Goal: Information Seeking & Learning: Learn about a topic

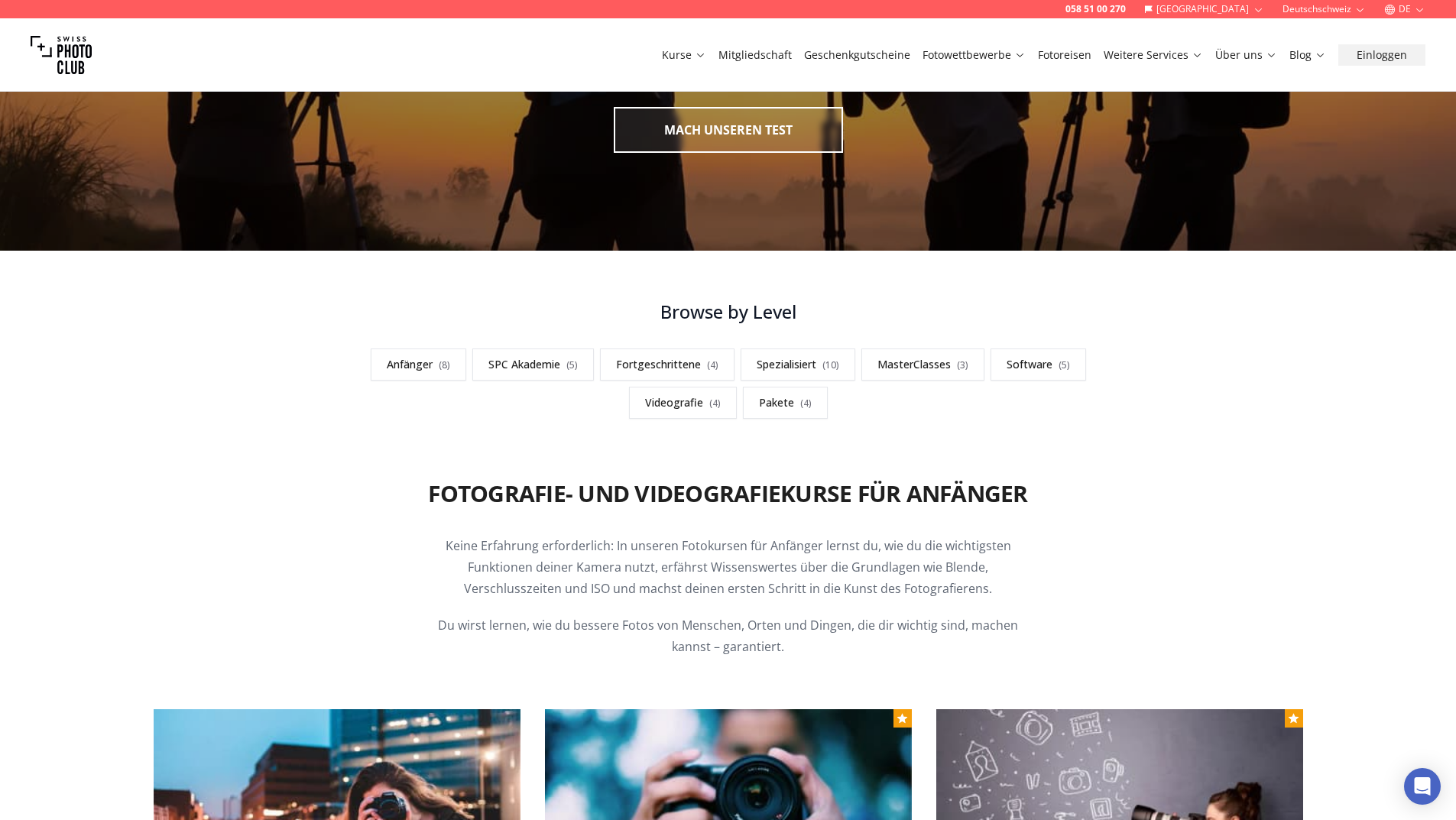
scroll to position [230, 0]
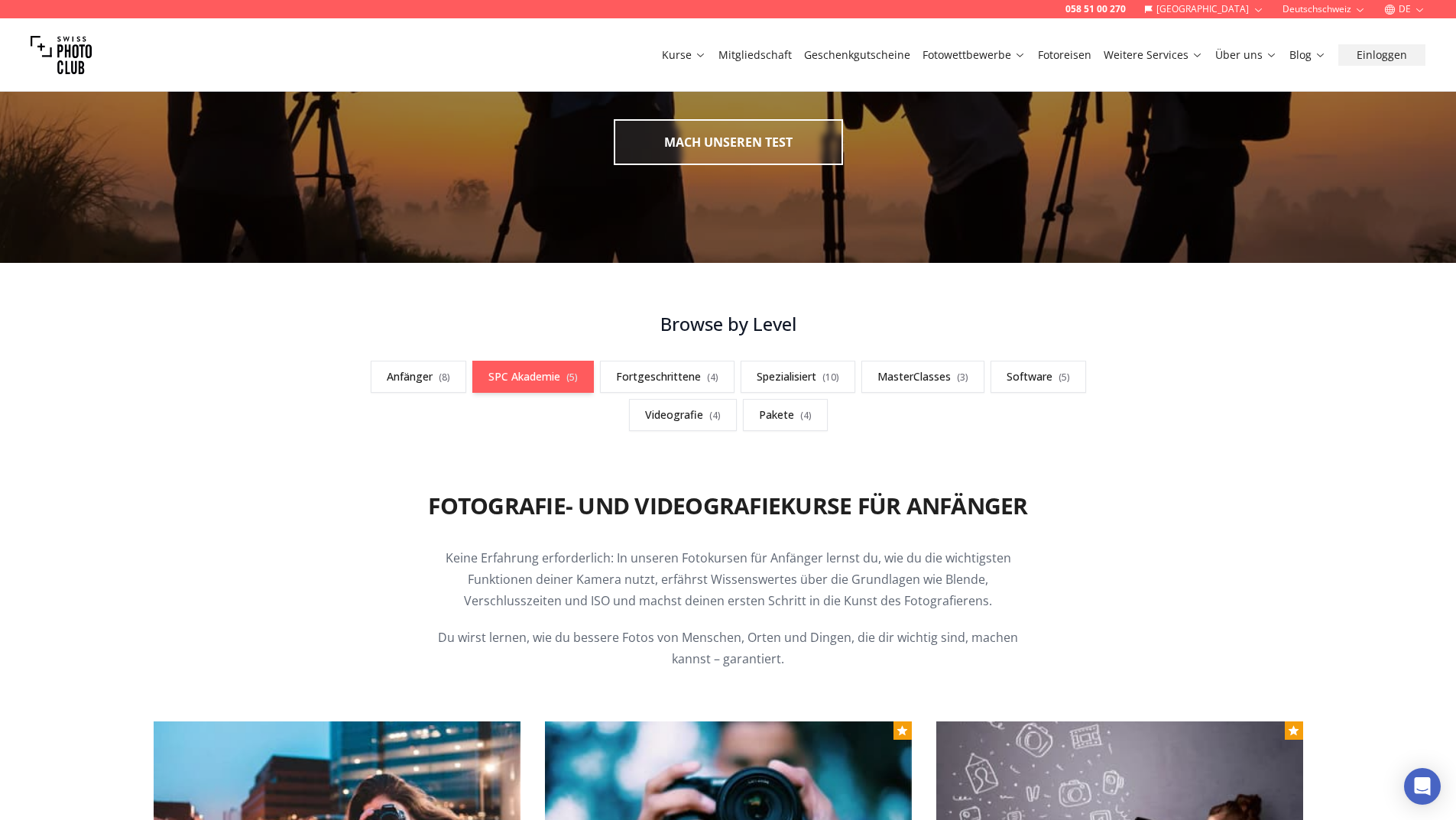
click at [561, 381] on link "SPC Akademie ( 5 )" at bounding box center [533, 377] width 122 height 32
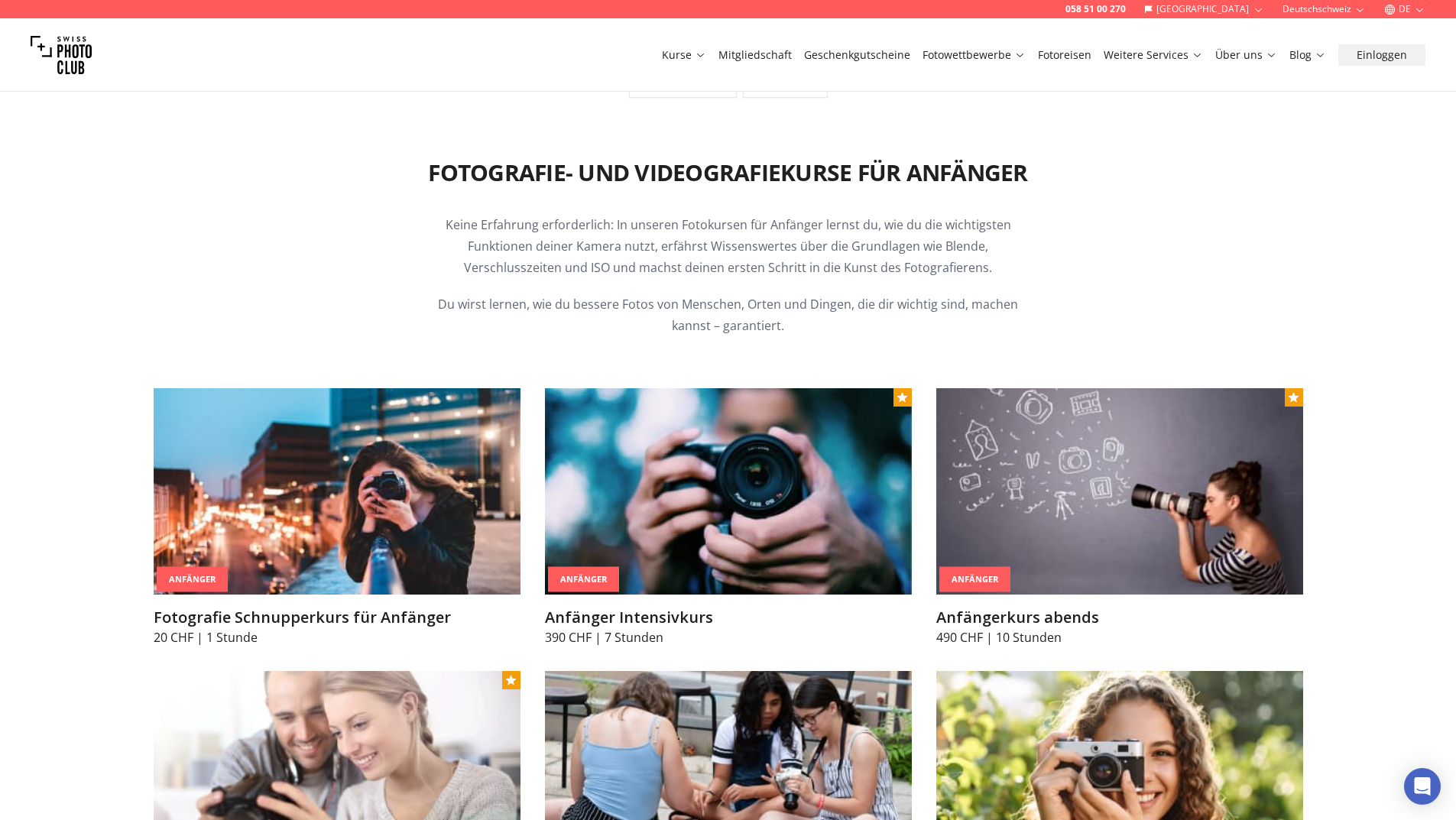
scroll to position [424, 0]
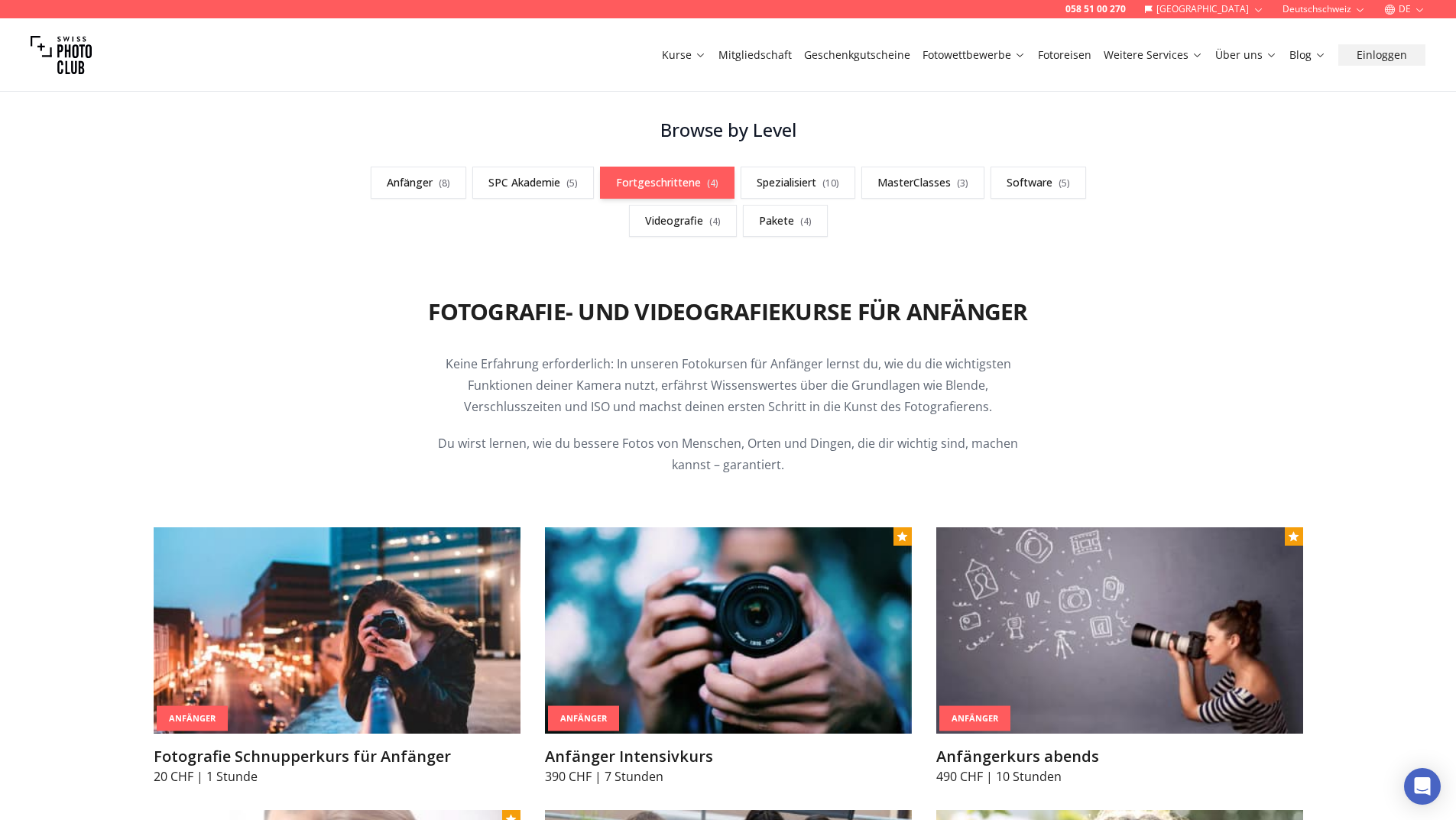
click at [662, 187] on link "Fortgeschrittene ( 4 )" at bounding box center [666, 183] width 134 height 32
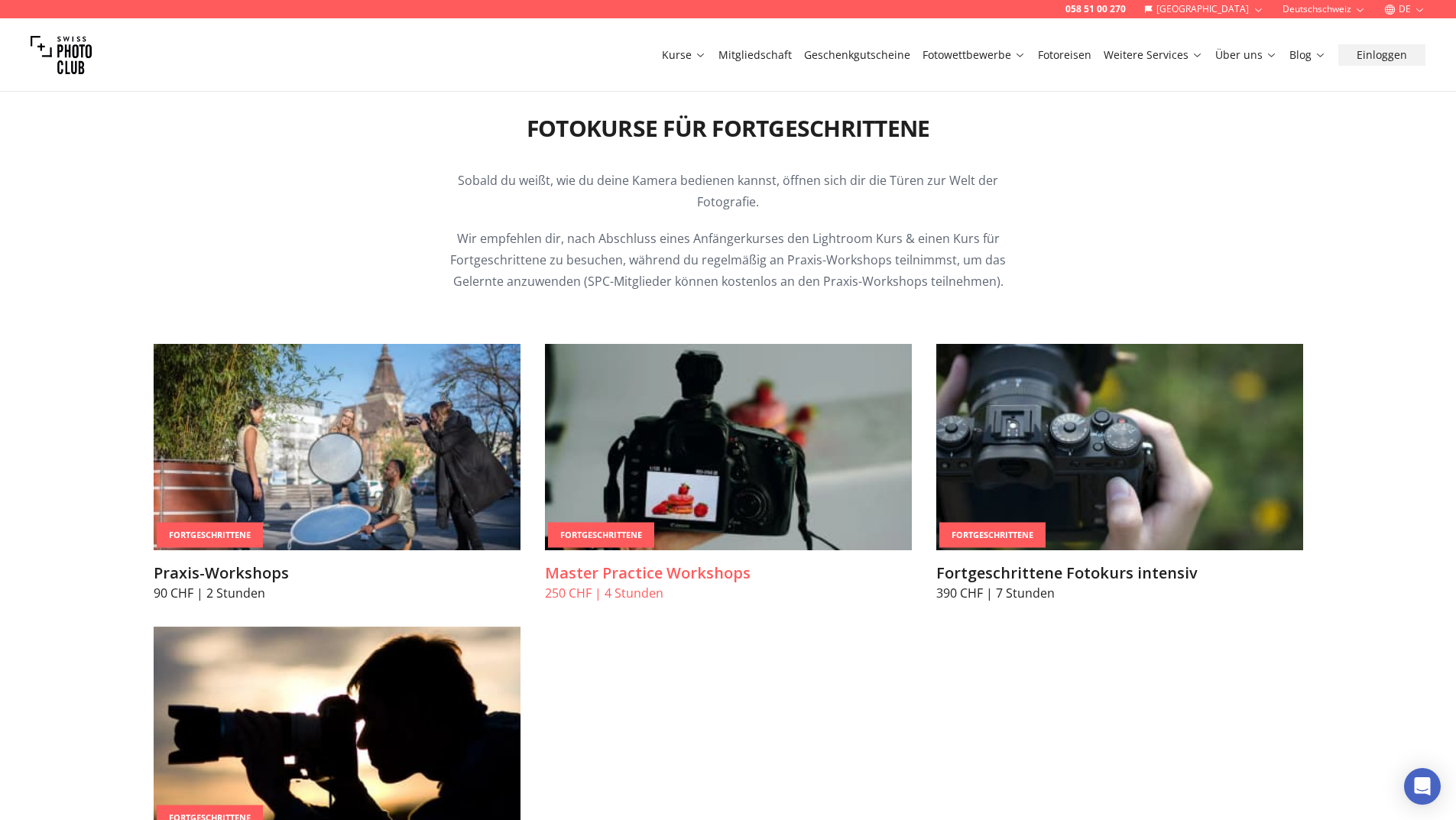
scroll to position [2508, 0]
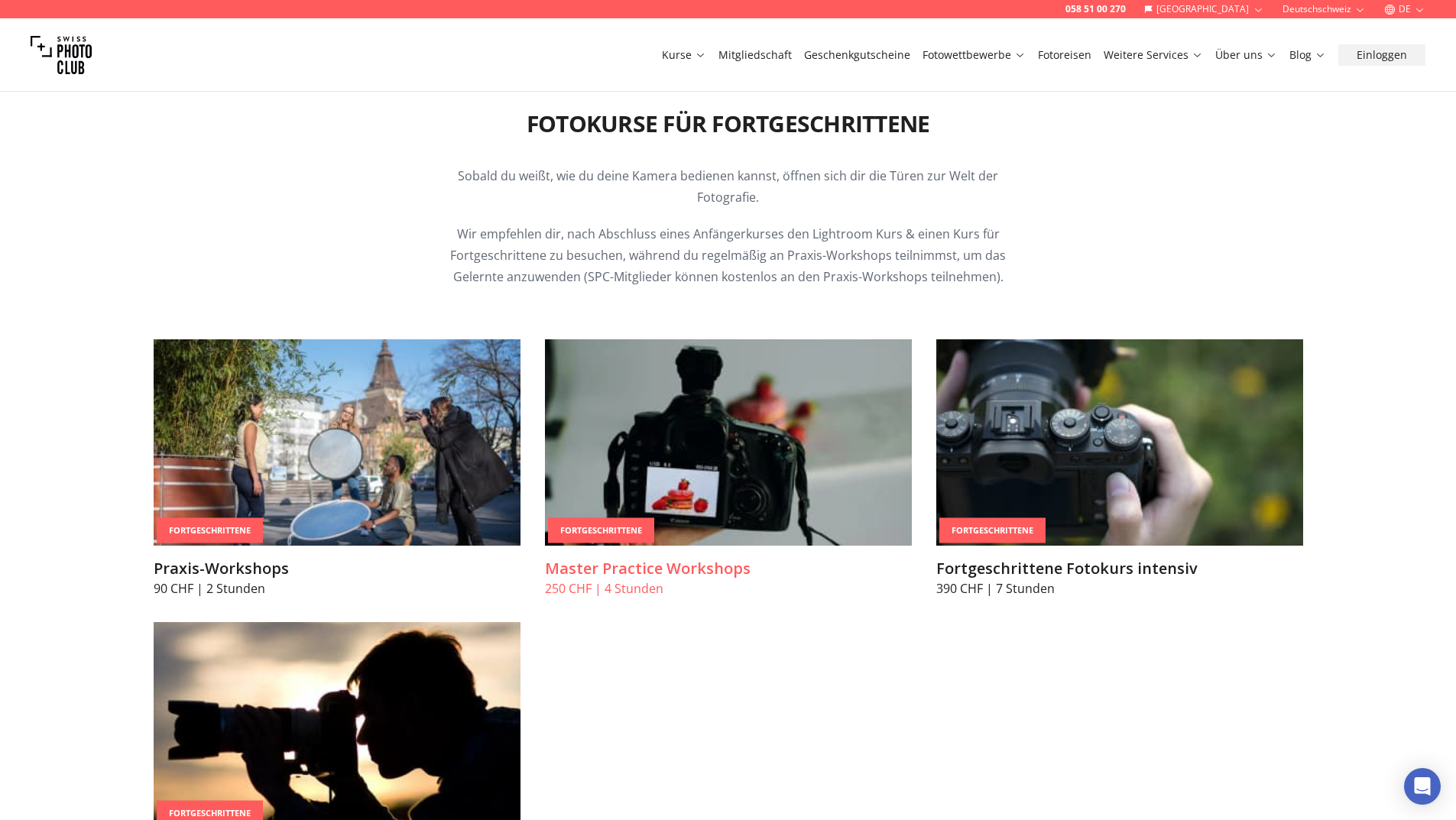
click at [597, 445] on img at bounding box center [728, 443] width 367 height 207
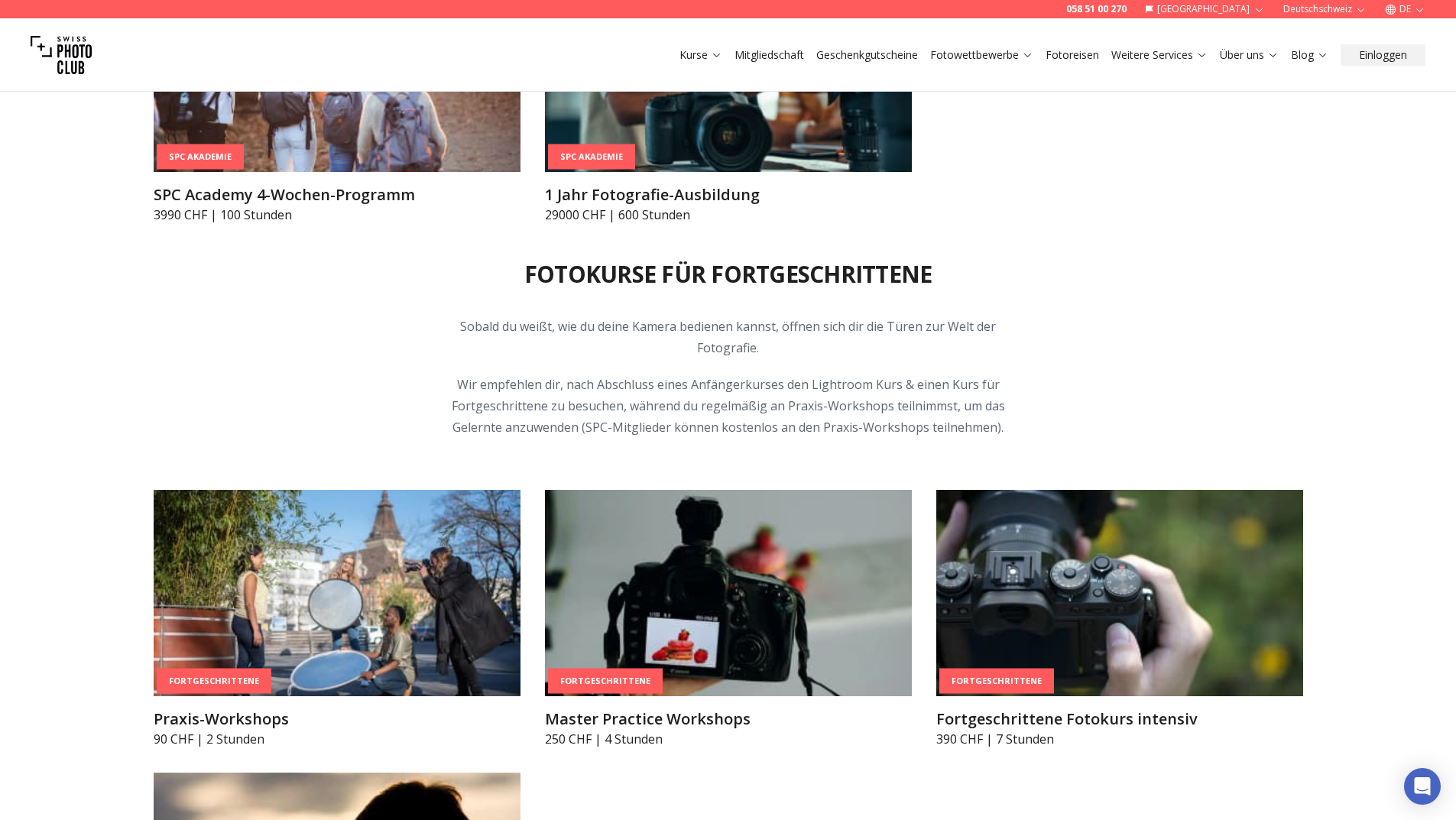
scroll to position [2481, 0]
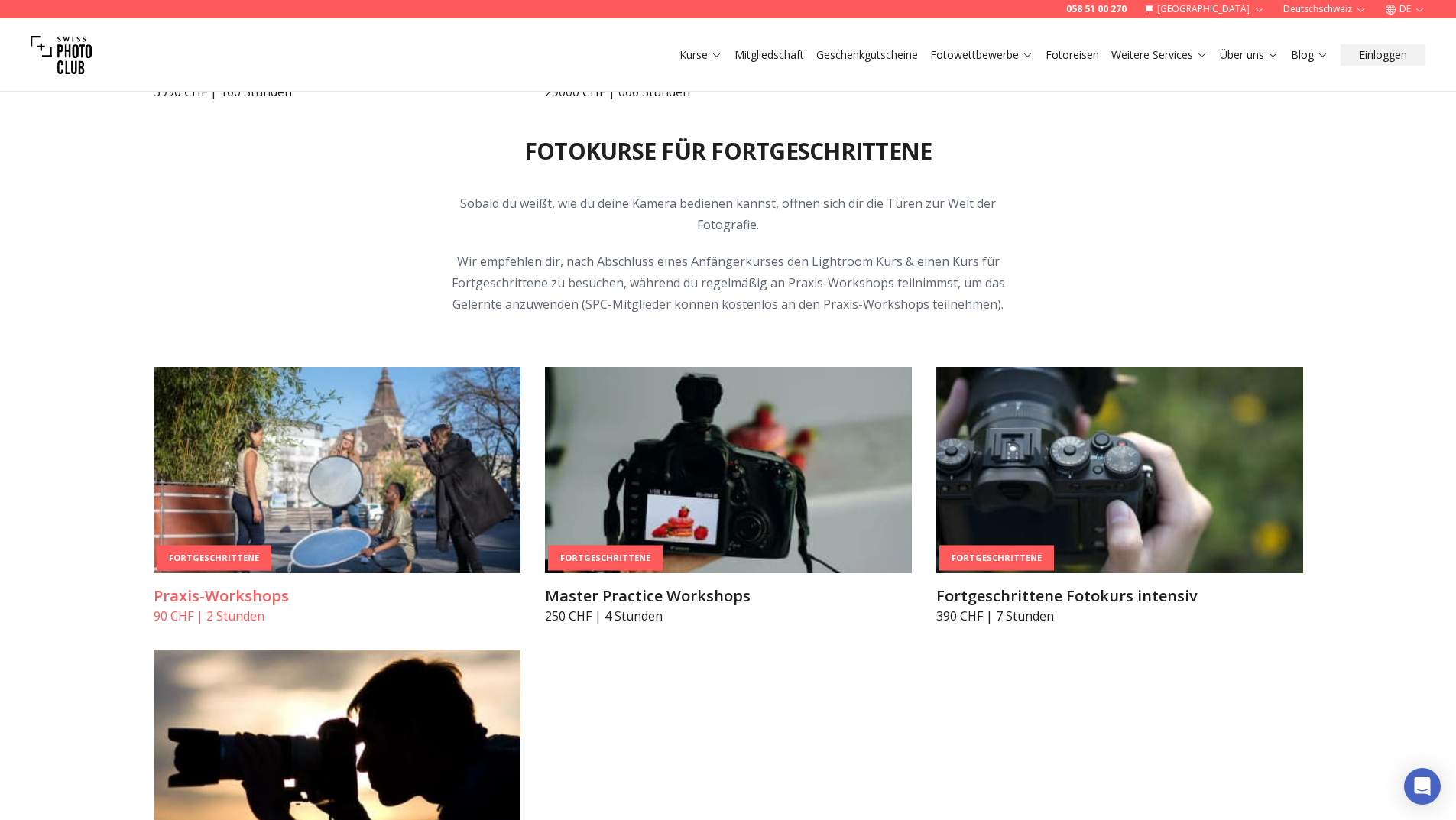
click at [181, 499] on img at bounding box center [337, 470] width 367 height 207
